Goal: Information Seeking & Learning: Learn about a topic

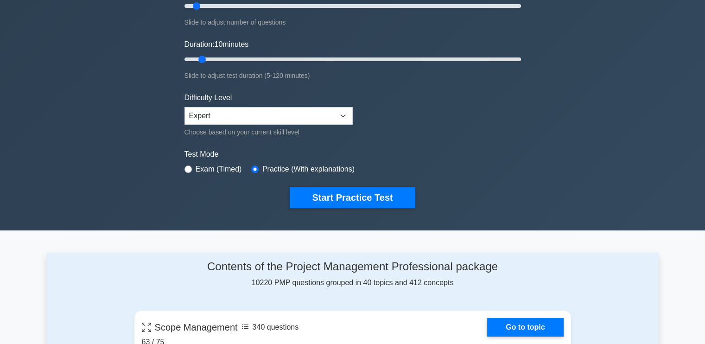
scroll to position [35, 0]
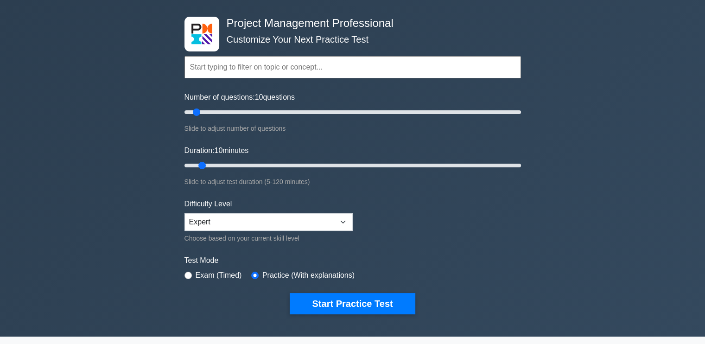
click at [327, 65] on input "text" at bounding box center [353, 67] width 337 height 22
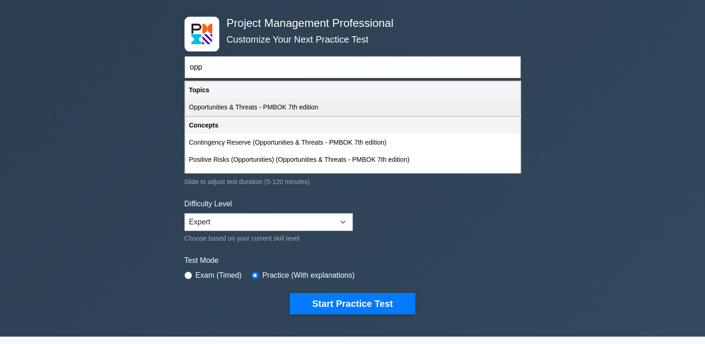
click at [262, 105] on div "Opportunities & Threats - PMBOK 7th edition" at bounding box center [353, 107] width 335 height 17
type input "Opportunities & Threats - PMBOK 7th edition"
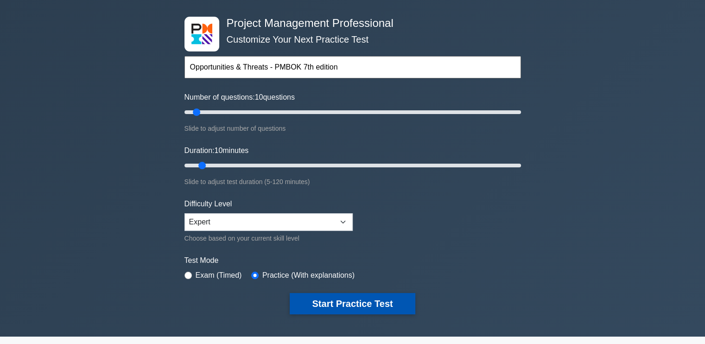
click at [322, 293] on button "Start Practice Test" at bounding box center [352, 303] width 125 height 21
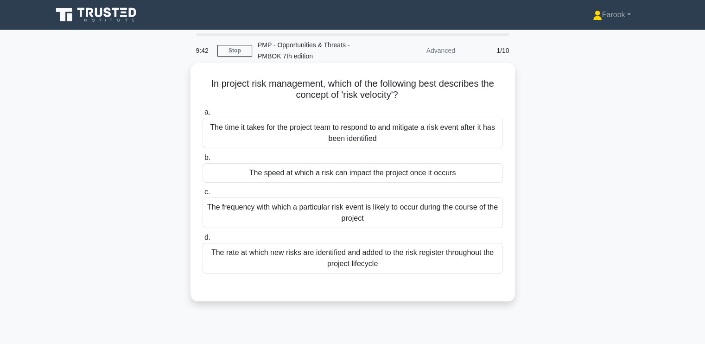
click at [360, 169] on div "The speed at which a risk can impact the project once it occurs" at bounding box center [353, 172] width 301 height 19
click at [203, 161] on input "b. The speed at which a risk can impact the project once it occurs" at bounding box center [203, 158] width 0 height 6
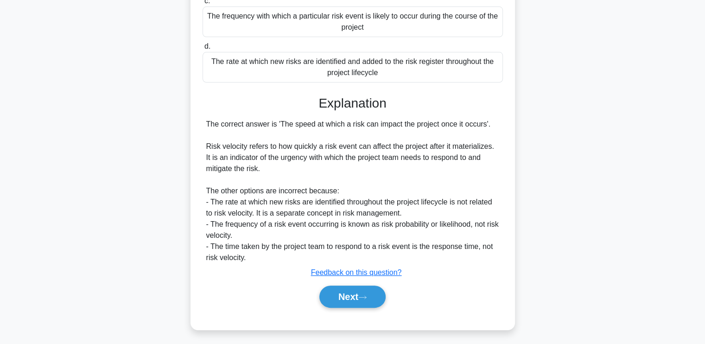
scroll to position [194, 0]
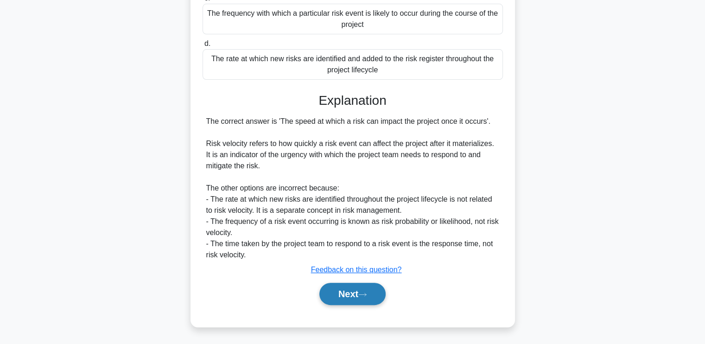
click at [342, 293] on button "Next" at bounding box center [353, 294] width 66 height 22
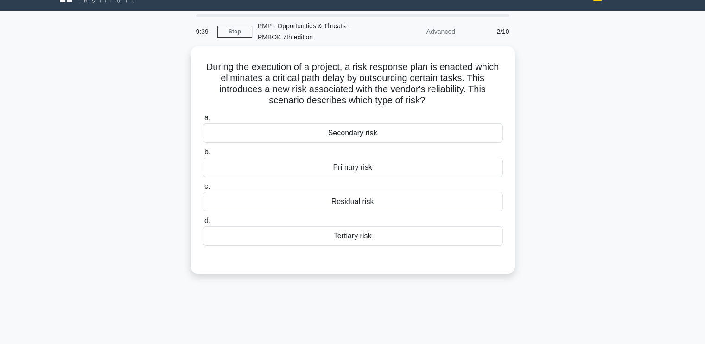
scroll to position [18, 0]
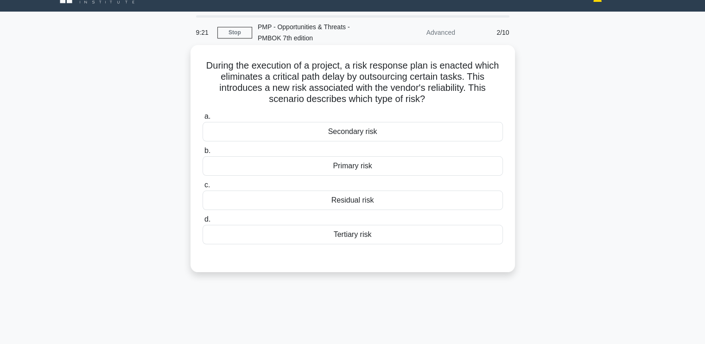
click at [409, 134] on div "Secondary risk" at bounding box center [353, 131] width 301 height 19
click at [203, 120] on input "a. Secondary risk" at bounding box center [203, 117] width 0 height 6
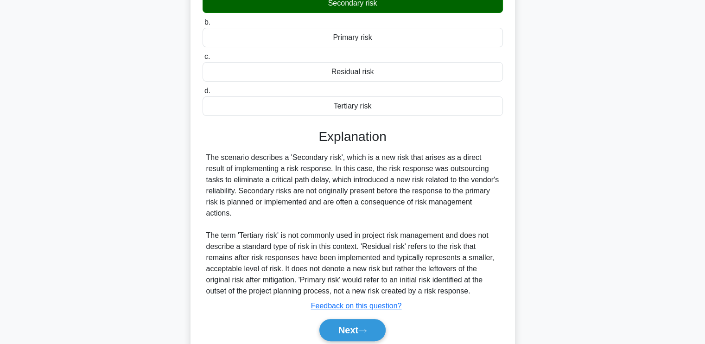
scroll to position [172, 0]
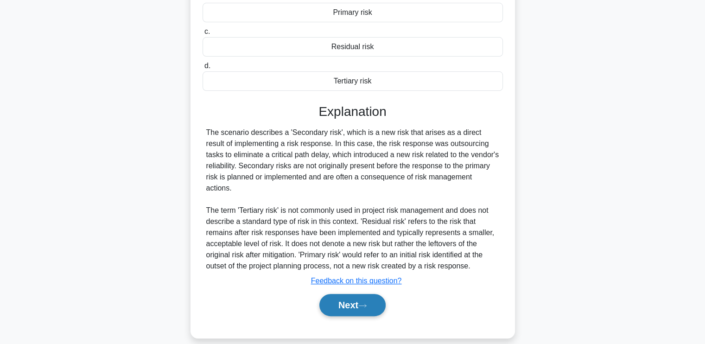
click at [338, 294] on button "Next" at bounding box center [353, 305] width 66 height 22
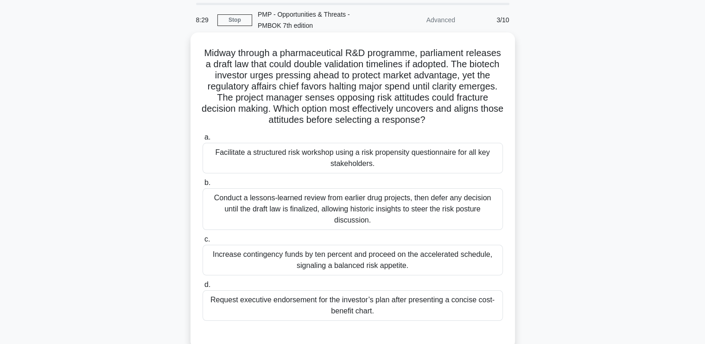
scroll to position [46, 0]
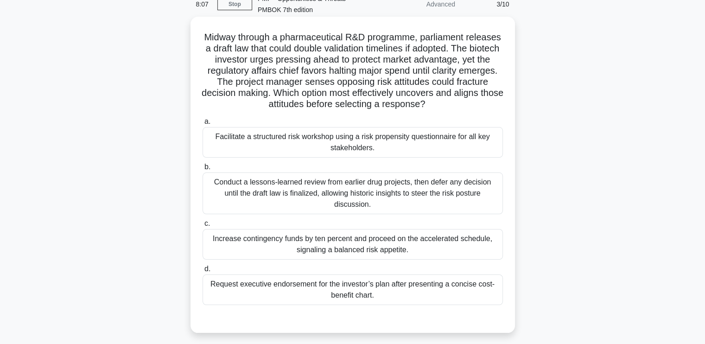
click at [250, 131] on div "Facilitate a structured risk workshop using a risk propensity questionnaire for…" at bounding box center [353, 142] width 301 height 31
click at [203, 125] on input "a. Facilitate a structured risk workshop using a risk propensity questionnaire …" at bounding box center [203, 122] width 0 height 6
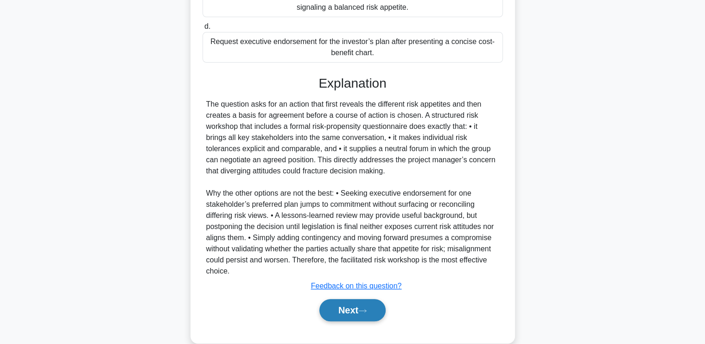
scroll to position [294, 0]
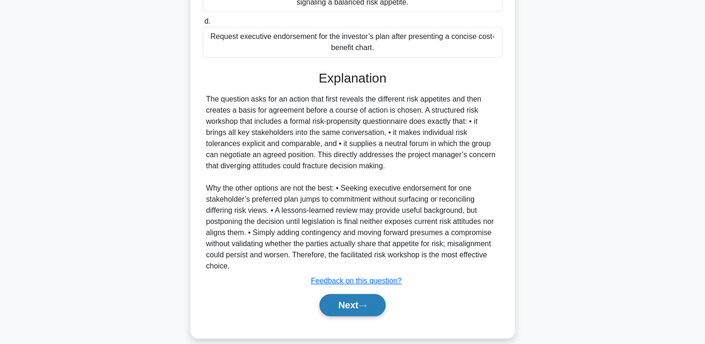
click at [333, 300] on button "Next" at bounding box center [353, 305] width 66 height 22
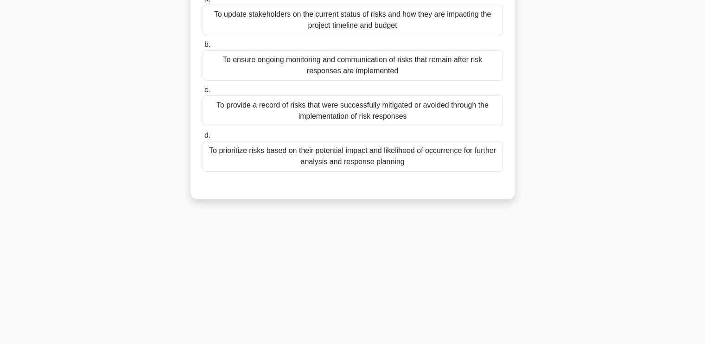
scroll to position [18, 0]
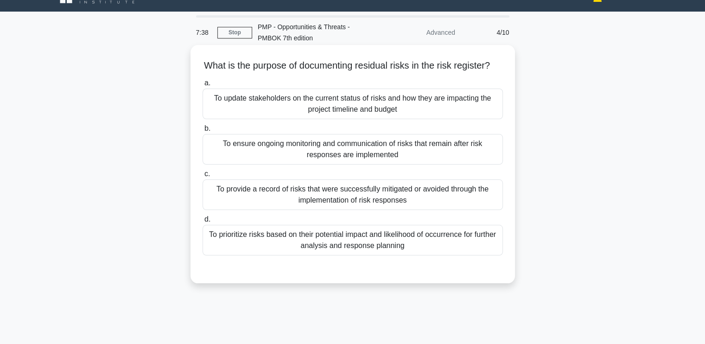
click at [356, 165] on div "To ensure ongoing monitoring and communication of risks that remain after risk …" at bounding box center [353, 149] width 301 height 31
click at [203, 132] on input "b. To ensure ongoing monitoring and communication of risks that remain after ri…" at bounding box center [203, 129] width 0 height 6
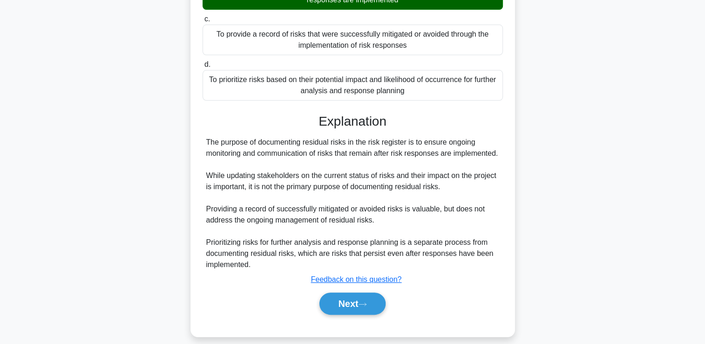
scroll to position [194, 0]
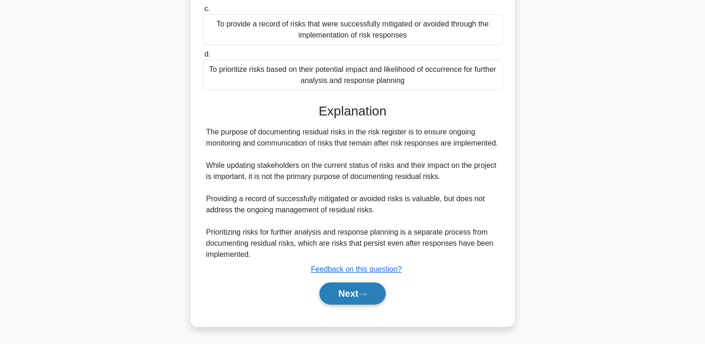
click at [332, 294] on button "Next" at bounding box center [353, 293] width 66 height 22
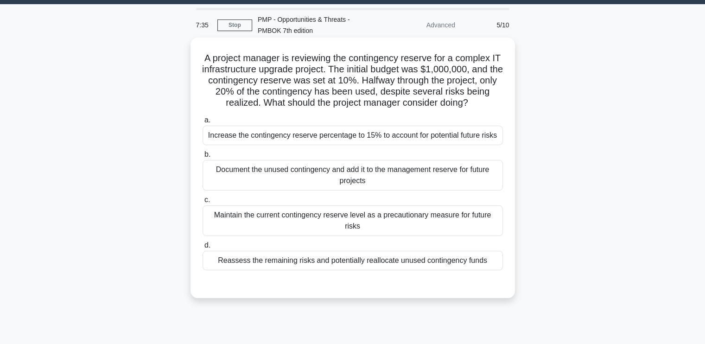
scroll to position [18, 0]
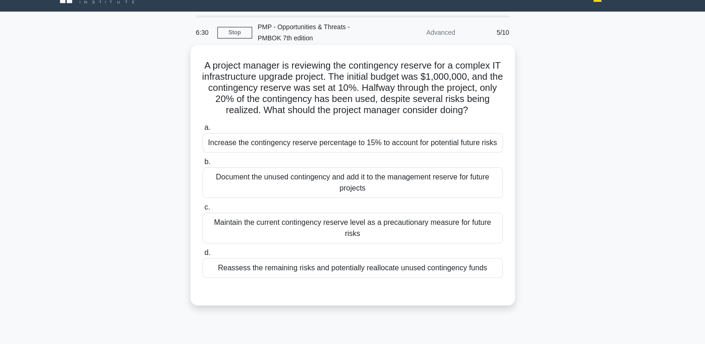
click at [269, 258] on div "Reassess the remaining risks and potentially reallocate unused contingency funds" at bounding box center [353, 267] width 301 height 19
click at [203, 254] on input "d. Reassess the remaining risks and potentially reallocate unused contingency f…" at bounding box center [203, 253] width 0 height 6
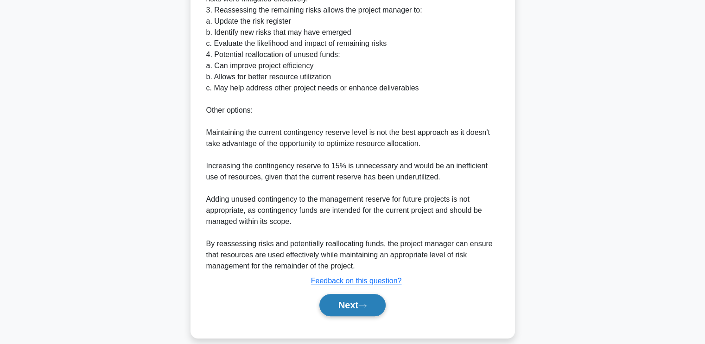
click at [325, 294] on button "Next" at bounding box center [353, 305] width 66 height 22
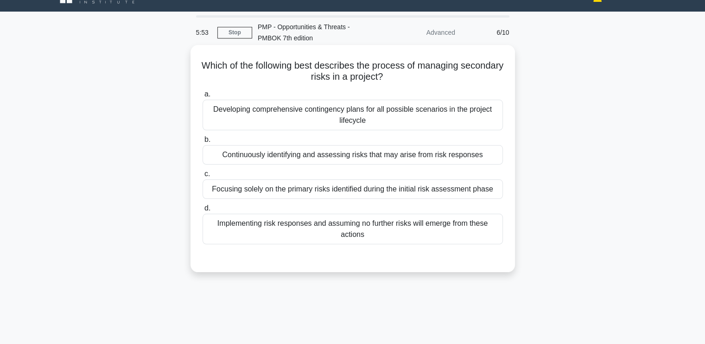
click at [308, 156] on div "Continuously identifying and assessing risks that may arise from risk responses" at bounding box center [353, 154] width 301 height 19
click at [203, 143] on input "b. Continuously identifying and assessing risks that may arise from risk respon…" at bounding box center [203, 140] width 0 height 6
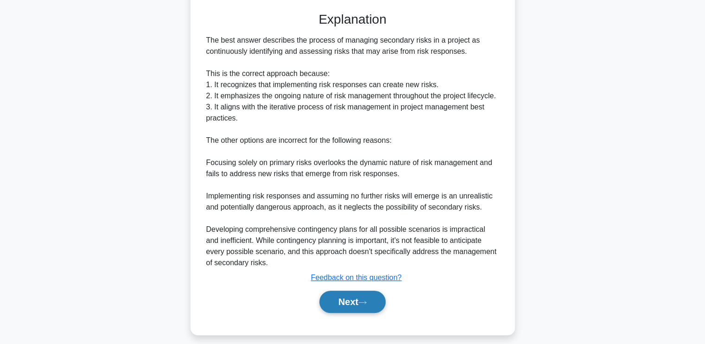
scroll to position [272, 0]
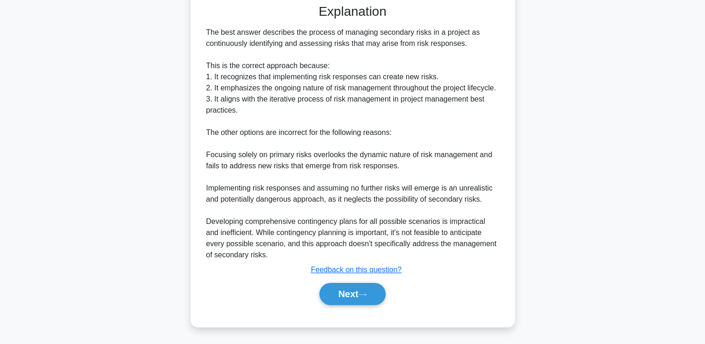
click at [339, 305] on div "Next" at bounding box center [353, 294] width 301 height 30
click at [343, 300] on button "Next" at bounding box center [353, 294] width 66 height 22
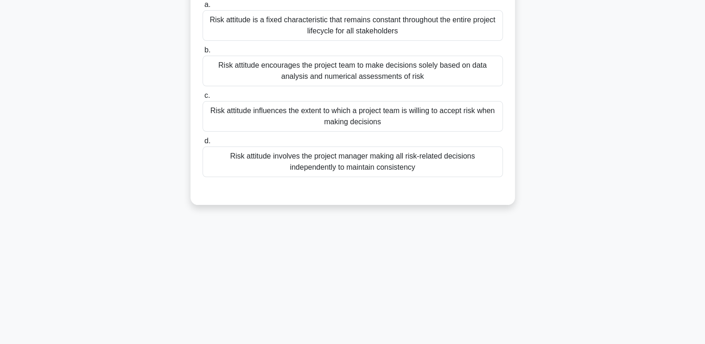
scroll to position [18, 0]
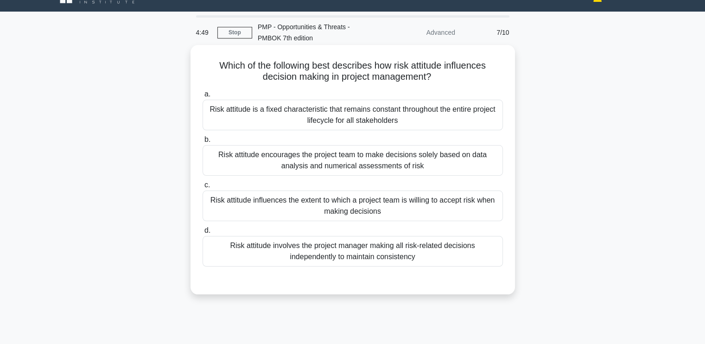
click at [350, 206] on div "Risk attitude influences the extent to which a project team is willing to accep…" at bounding box center [353, 206] width 301 height 31
click at [203, 188] on input "c. Risk attitude influences the extent to which a project team is willing to ac…" at bounding box center [203, 185] width 0 height 6
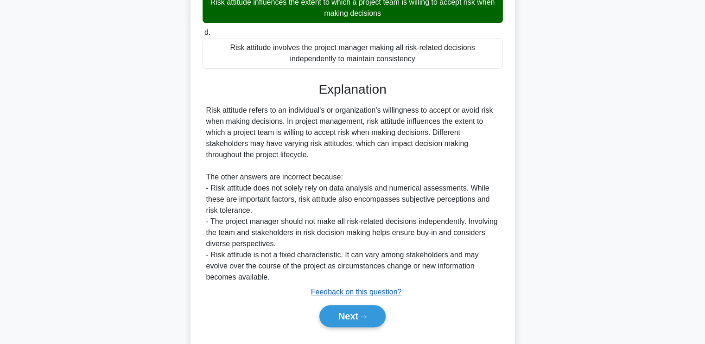
scroll to position [238, 0]
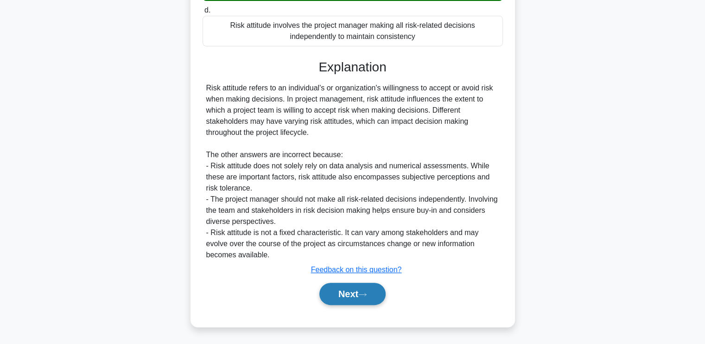
click at [339, 290] on button "Next" at bounding box center [353, 294] width 66 height 22
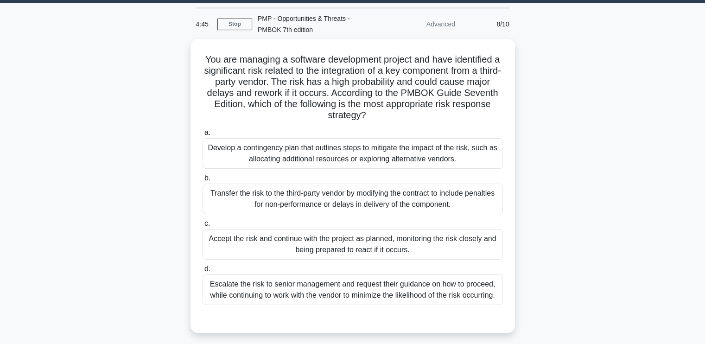
scroll to position [19, 0]
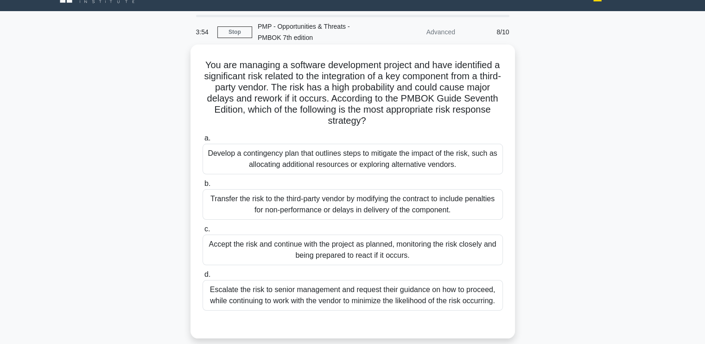
click at [409, 164] on div "Develop a contingency plan that outlines steps to mitigate the impact of the ri…" at bounding box center [353, 159] width 301 height 31
click at [203, 141] on input "a. Develop a contingency plan that outlines steps to mitigate the impact of the…" at bounding box center [203, 138] width 0 height 6
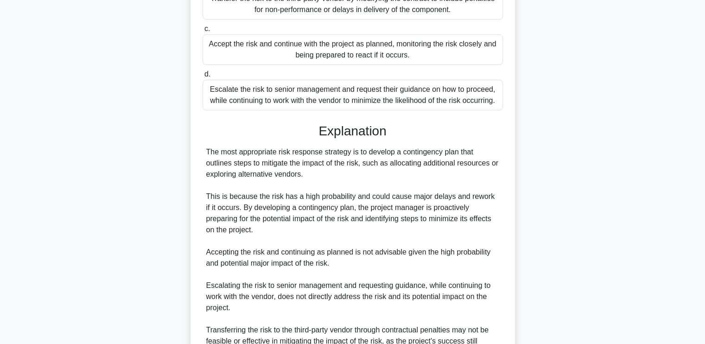
scroll to position [316, 0]
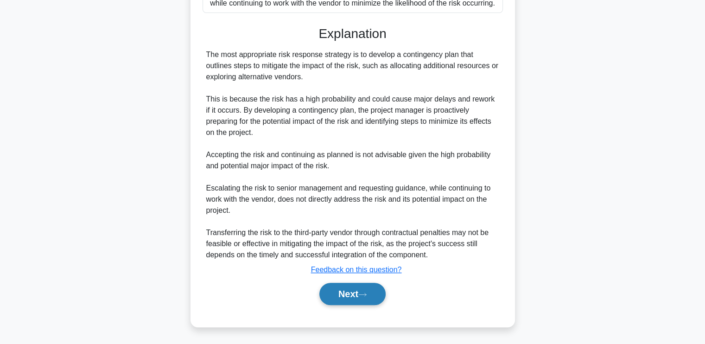
click at [352, 287] on button "Next" at bounding box center [353, 294] width 66 height 22
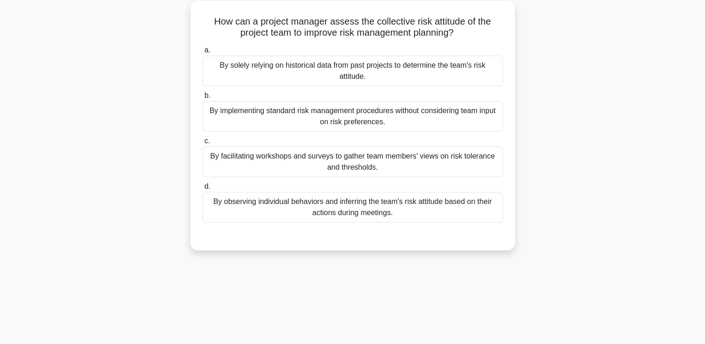
scroll to position [18, 0]
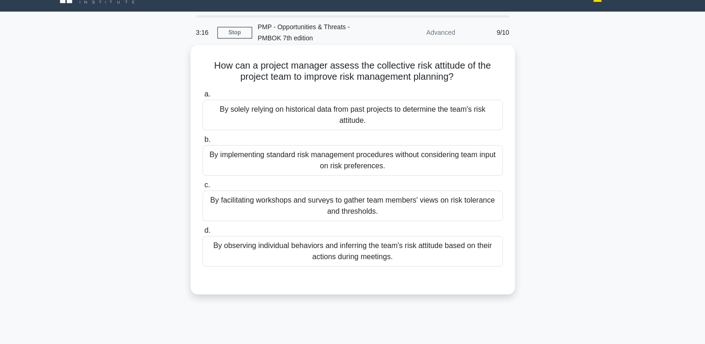
click at [354, 200] on div "By facilitating workshops and surveys to gather team members' views on risk tol…" at bounding box center [353, 206] width 301 height 31
click at [203, 188] on input "c. By facilitating workshops and surveys to gather team members' views on risk …" at bounding box center [203, 185] width 0 height 6
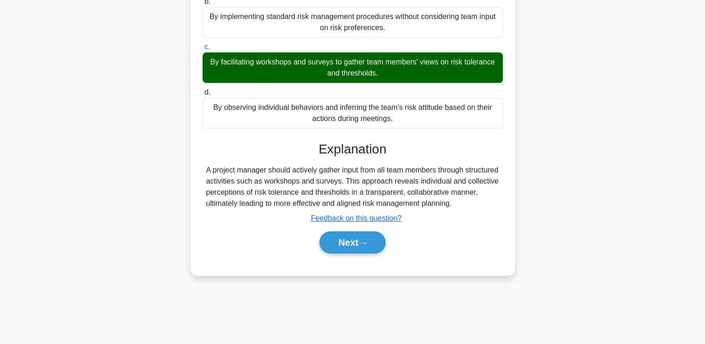
scroll to position [157, 0]
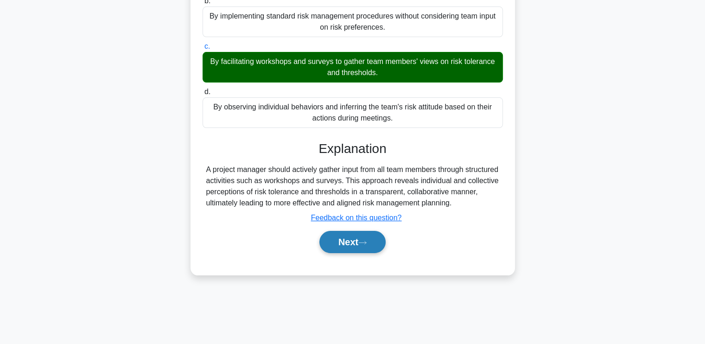
click at [358, 233] on button "Next" at bounding box center [353, 242] width 66 height 22
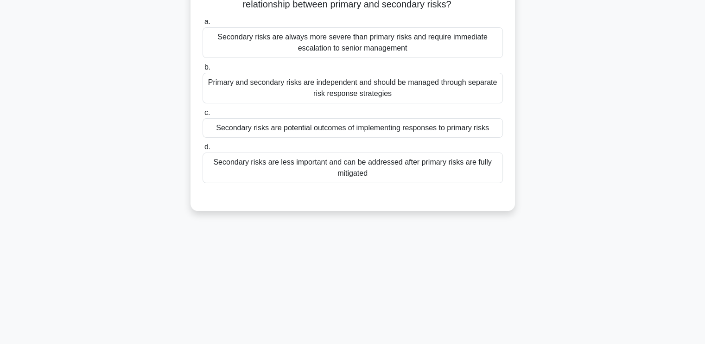
scroll to position [18, 0]
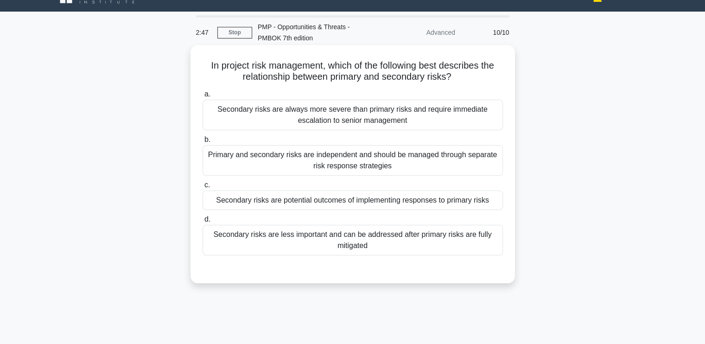
click at [309, 205] on div "Secondary risks are potential outcomes of implementing responses to primary ris…" at bounding box center [353, 200] width 301 height 19
click at [203, 188] on input "c. Secondary risks are potential outcomes of implementing responses to primary …" at bounding box center [203, 185] width 0 height 6
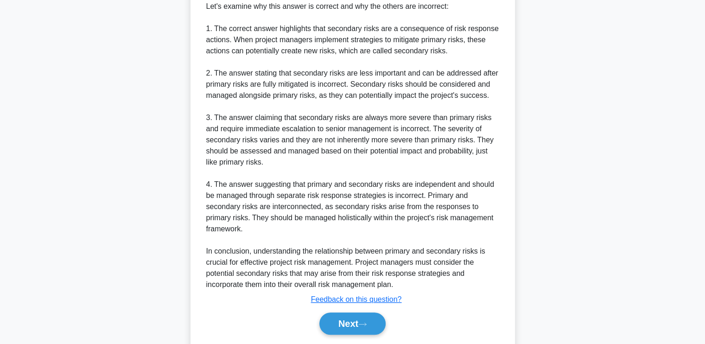
scroll to position [428, 0]
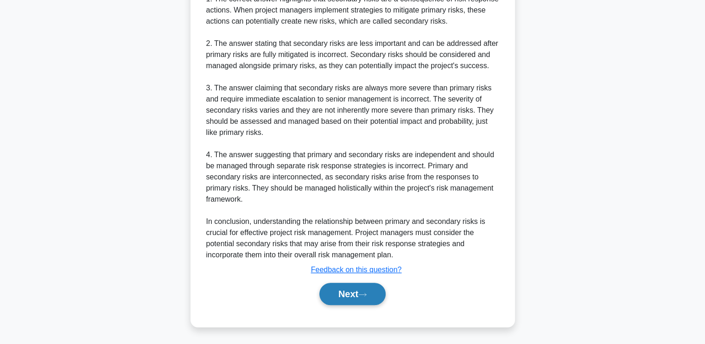
click at [323, 291] on button "Next" at bounding box center [353, 294] width 66 height 22
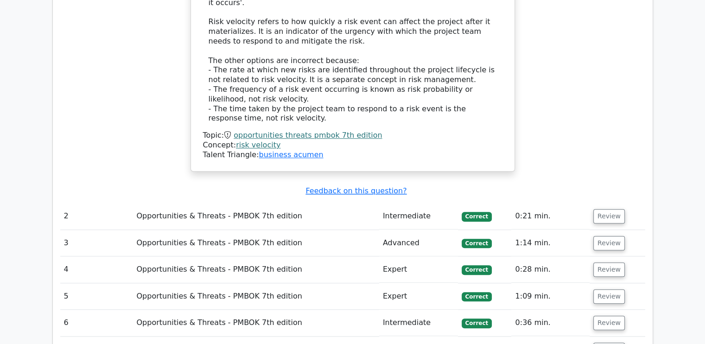
scroll to position [835, 0]
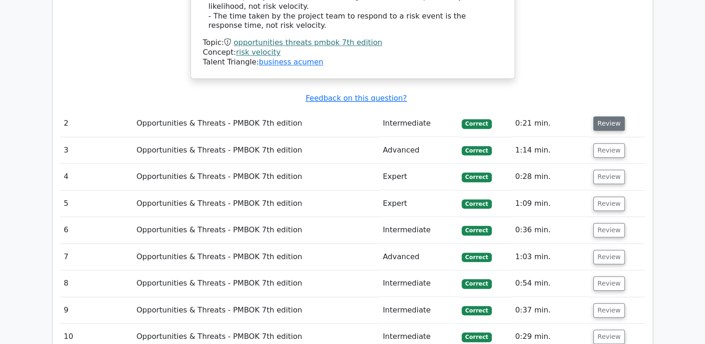
click at [599, 117] on button "Review" at bounding box center [610, 123] width 32 height 14
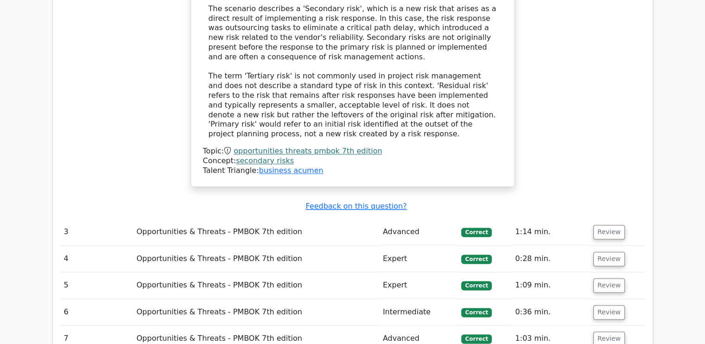
scroll to position [1206, 0]
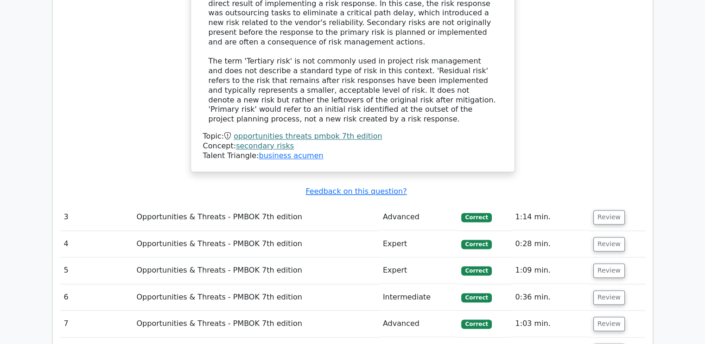
click at [610, 204] on td "Review" at bounding box center [618, 217] width 56 height 26
click at [609, 210] on button "Review" at bounding box center [610, 217] width 32 height 14
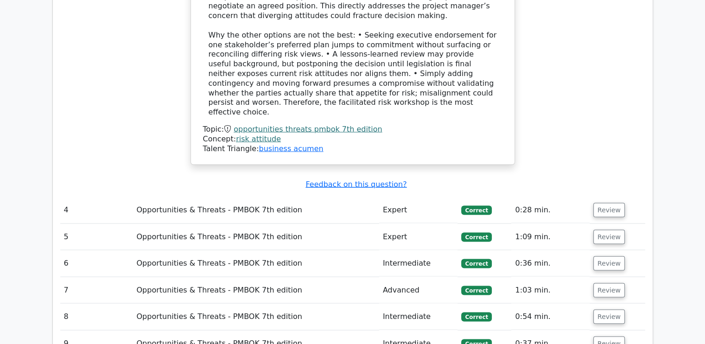
scroll to position [1855, 0]
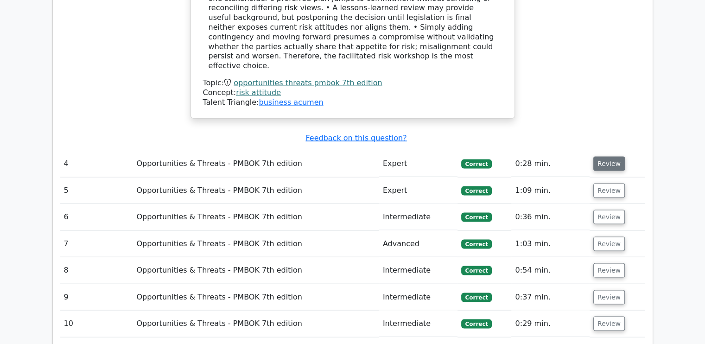
click at [604, 157] on button "Review" at bounding box center [610, 164] width 32 height 14
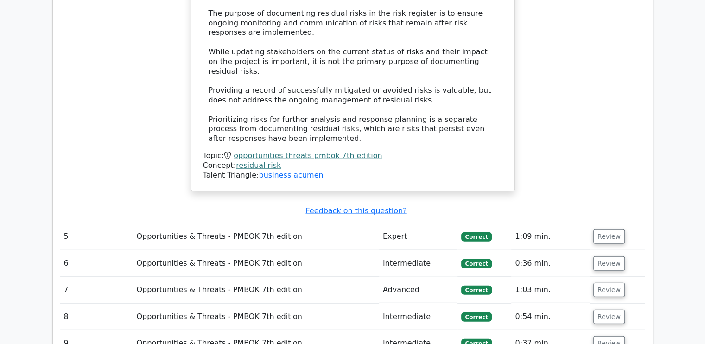
scroll to position [2319, 0]
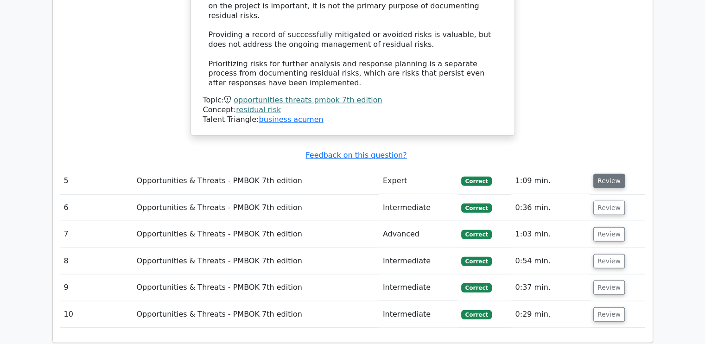
click at [603, 174] on button "Review" at bounding box center [610, 181] width 32 height 14
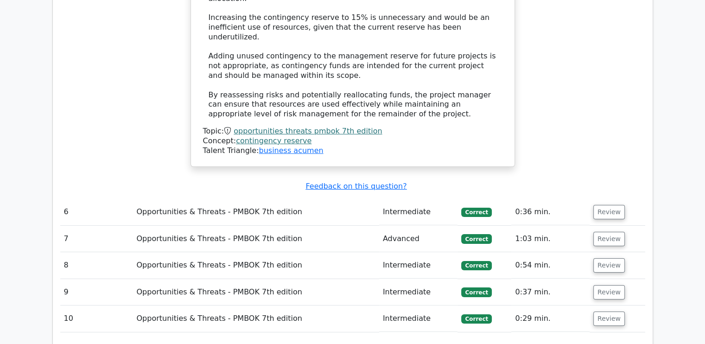
scroll to position [3015, 0]
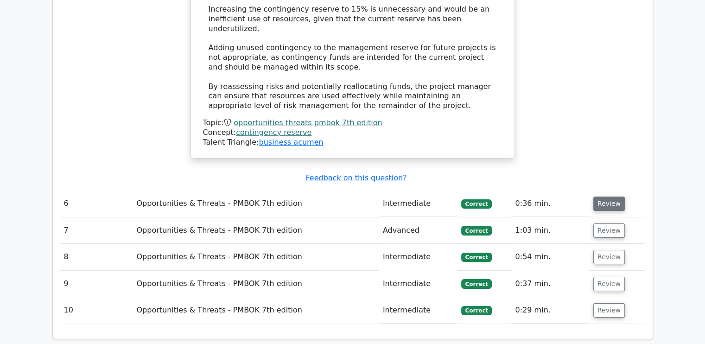
click at [602, 197] on button "Review" at bounding box center [610, 204] width 32 height 14
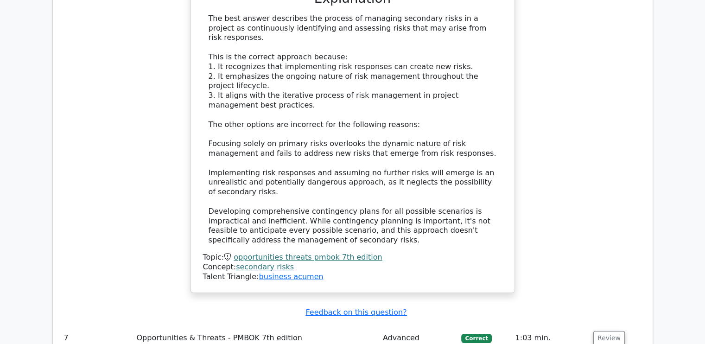
scroll to position [3525, 0]
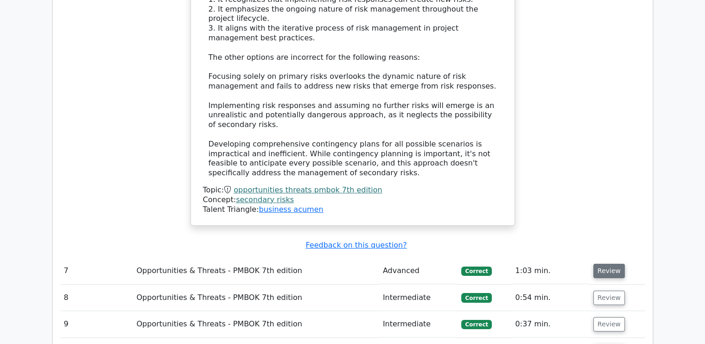
click at [605, 264] on button "Review" at bounding box center [610, 271] width 32 height 14
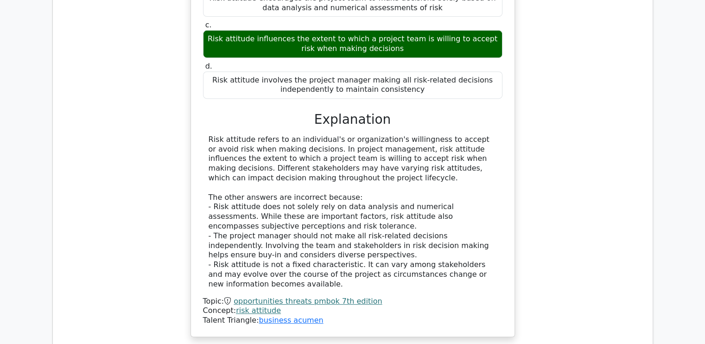
scroll to position [3989, 0]
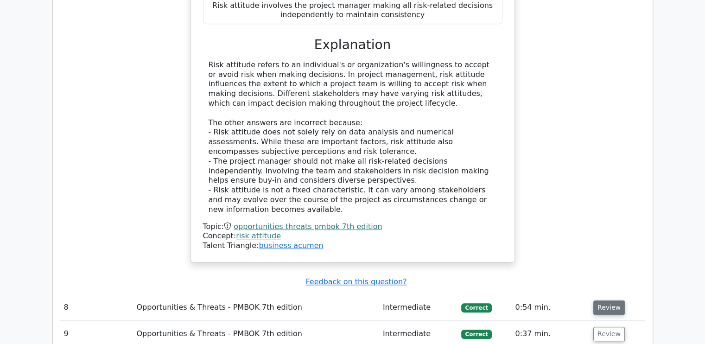
click at [608, 301] on button "Review" at bounding box center [610, 308] width 32 height 14
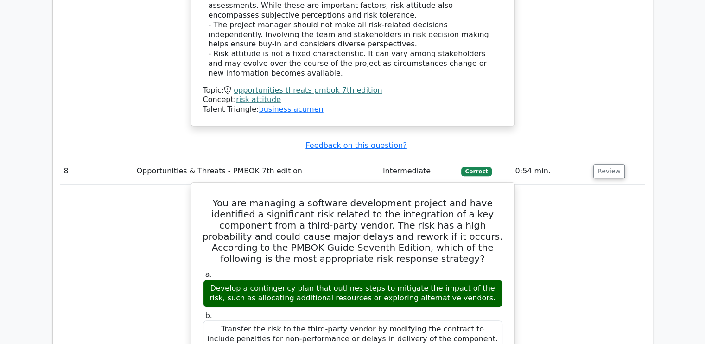
scroll to position [4128, 0]
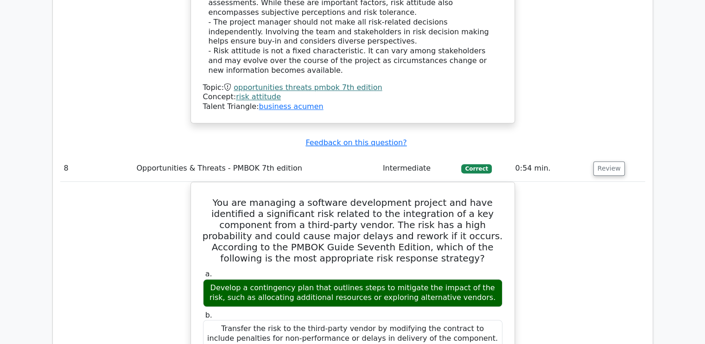
drag, startPoint x: 456, startPoint y: 126, endPoint x: 612, endPoint y: 106, distance: 157.1
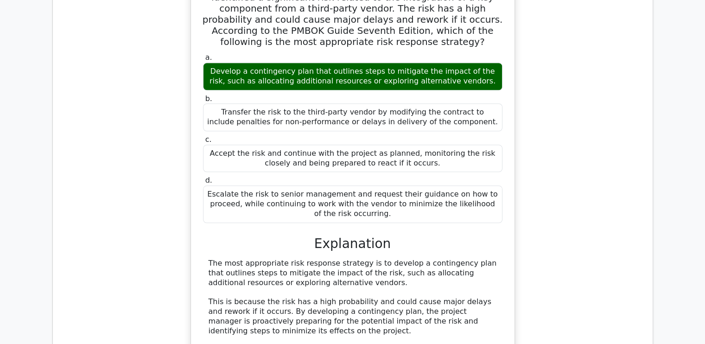
scroll to position [4313, 0]
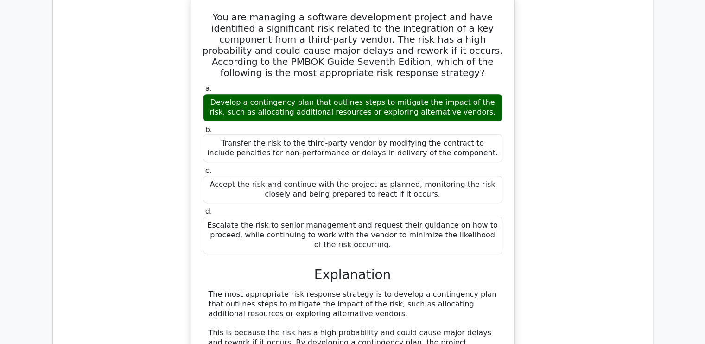
drag, startPoint x: 600, startPoint y: 114, endPoint x: 570, endPoint y: 76, distance: 48.6
click at [570, 76] on div "You are managing a software development project and have identified a significa…" at bounding box center [352, 268] width 585 height 545
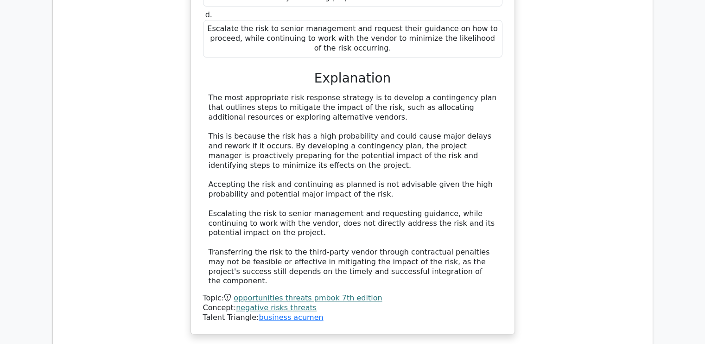
scroll to position [4591, 0]
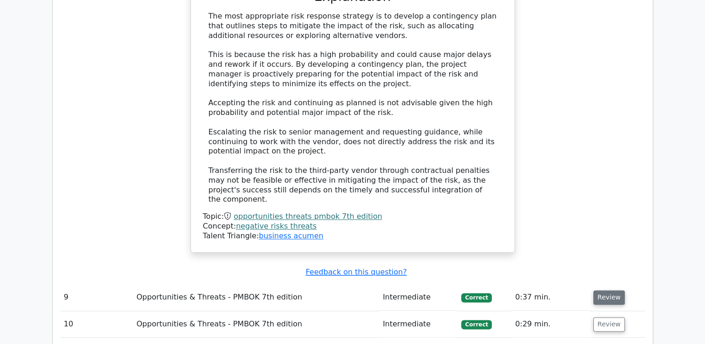
click at [611, 290] on button "Review" at bounding box center [610, 297] width 32 height 14
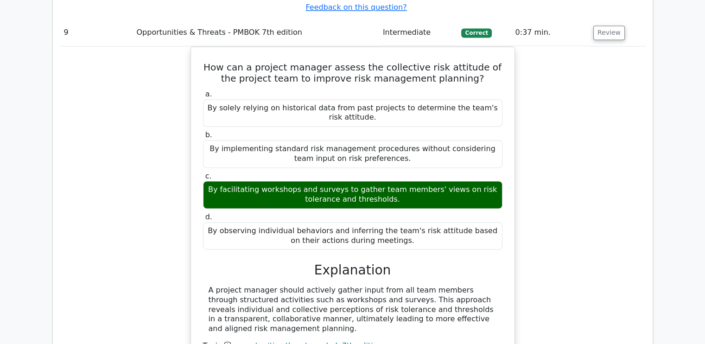
scroll to position [4916, 0]
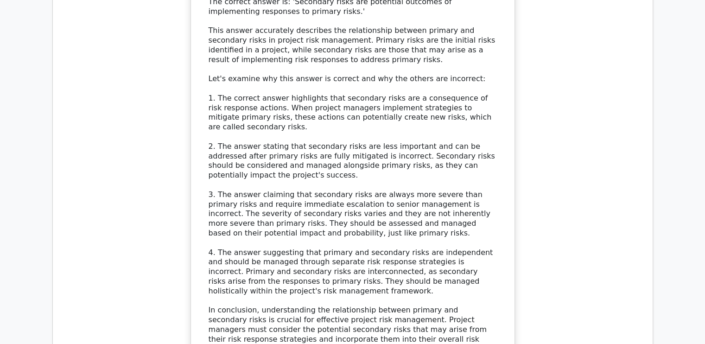
scroll to position [5609, 0]
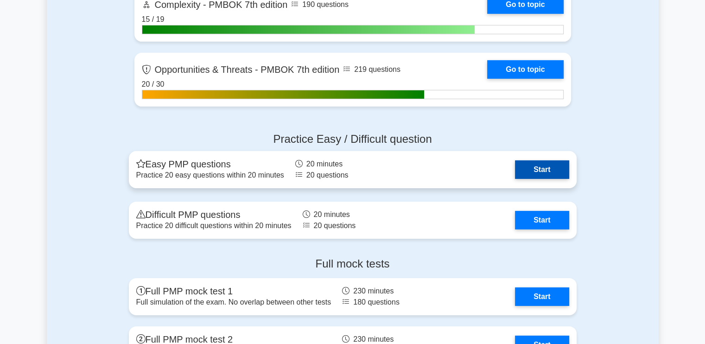
scroll to position [2922, 0]
